Goal: Go to known website: Access a specific website the user already knows

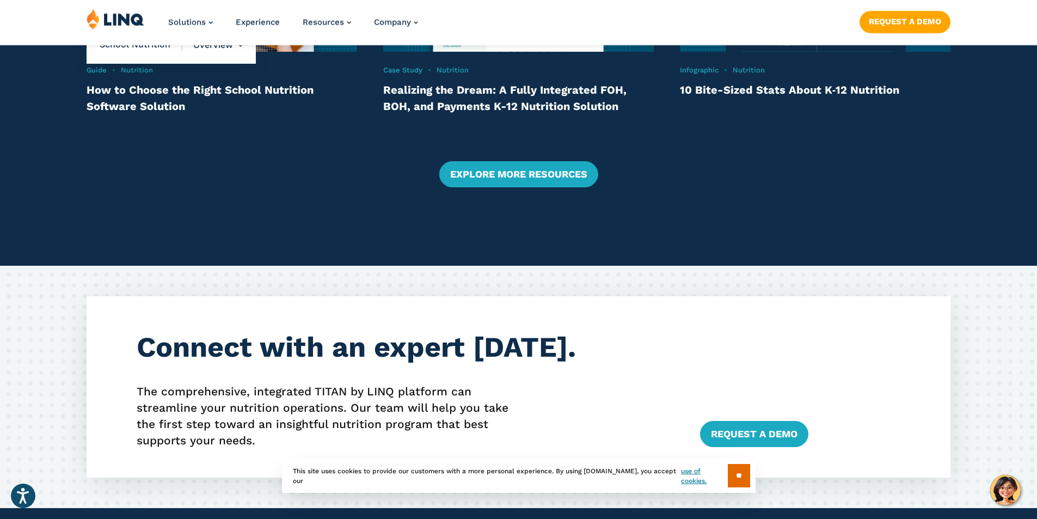
scroll to position [2405, 0]
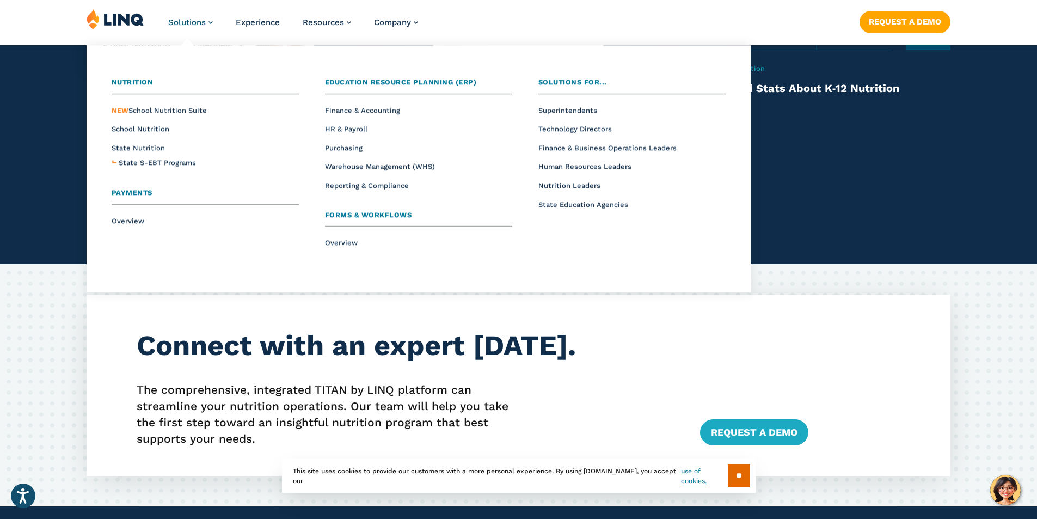
click at [206, 20] on link "Solutions" at bounding box center [190, 22] width 45 height 10
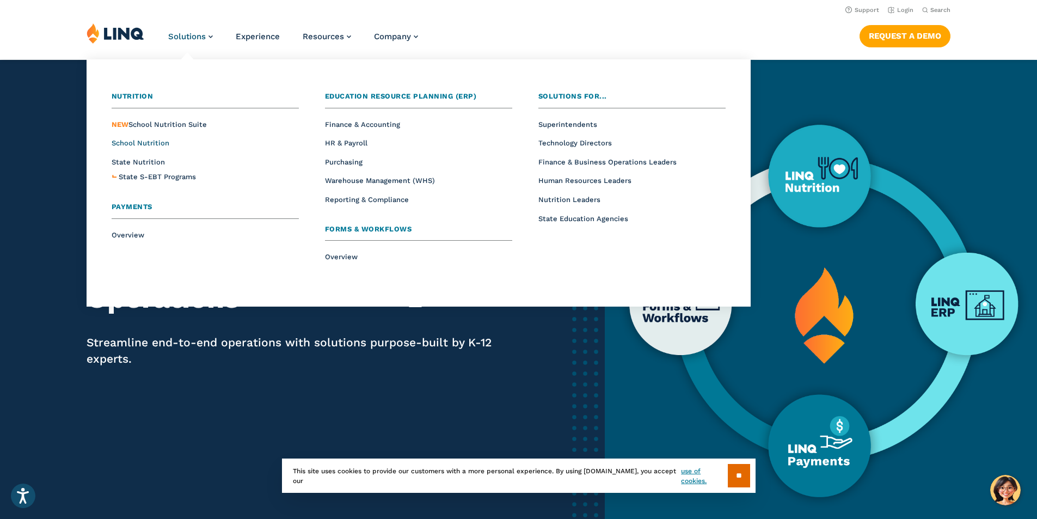
click at [151, 139] on span "School Nutrition" at bounding box center [141, 143] width 58 height 8
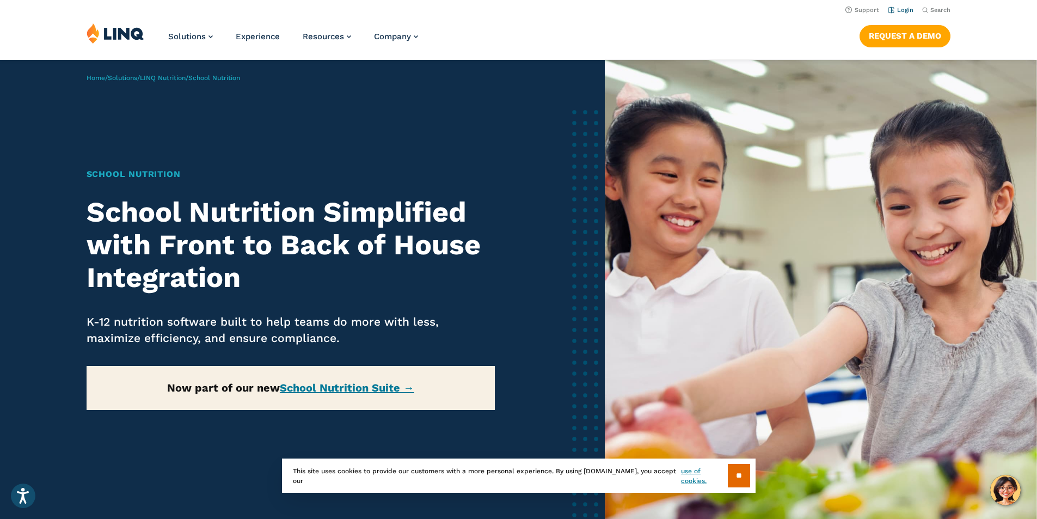
click at [902, 9] on link "Login" at bounding box center [901, 10] width 26 height 7
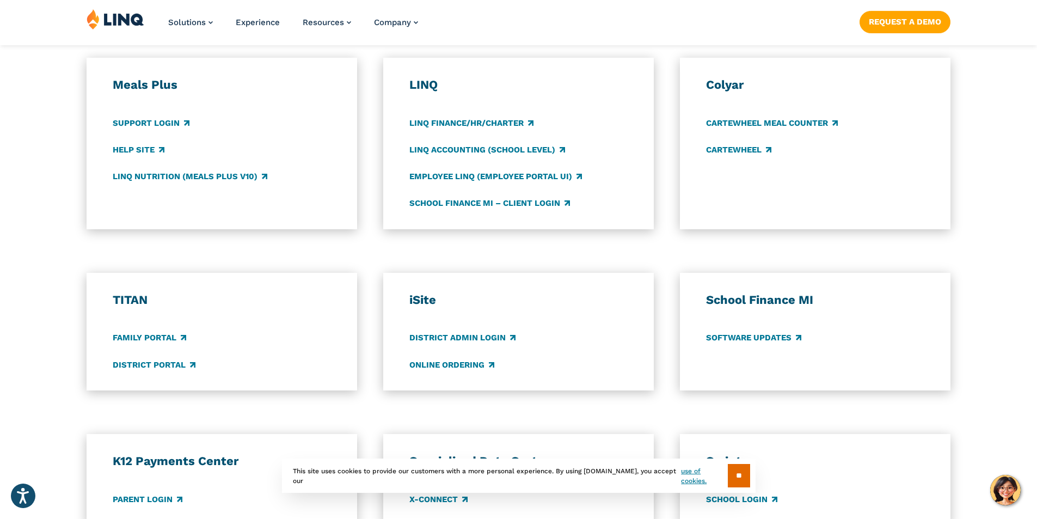
scroll to position [602, 0]
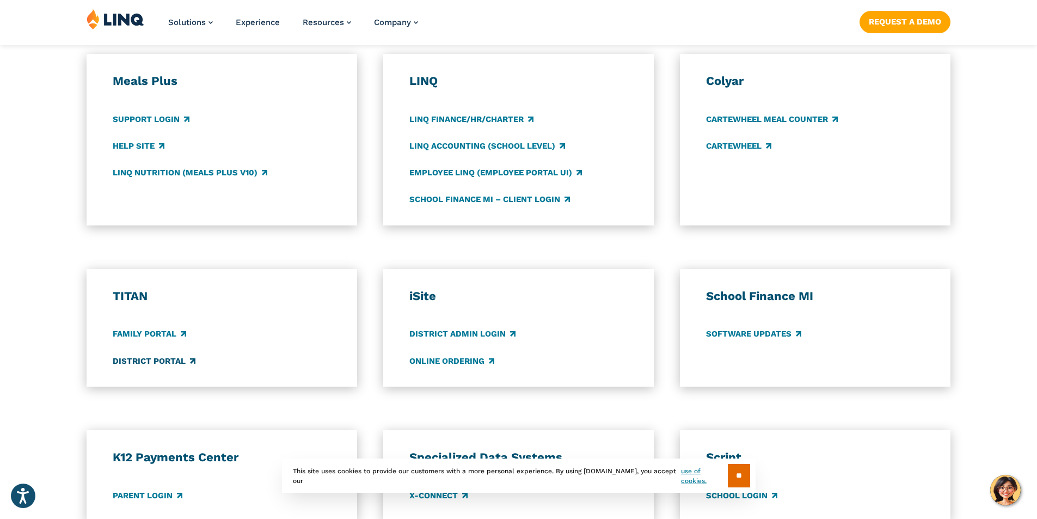
click at [174, 364] on link "District Portal" at bounding box center [154, 361] width 83 height 12
